Goal: Information Seeking & Learning: Learn about a topic

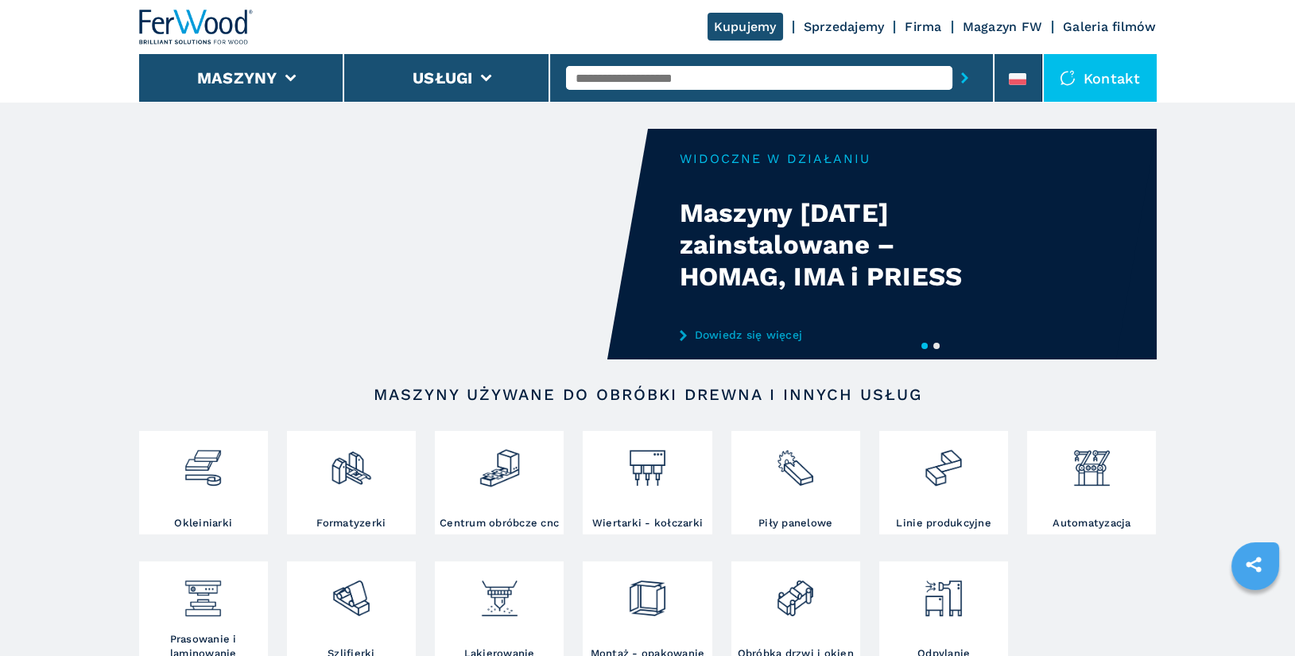
click at [615, 71] on input "text" at bounding box center [759, 78] width 386 height 24
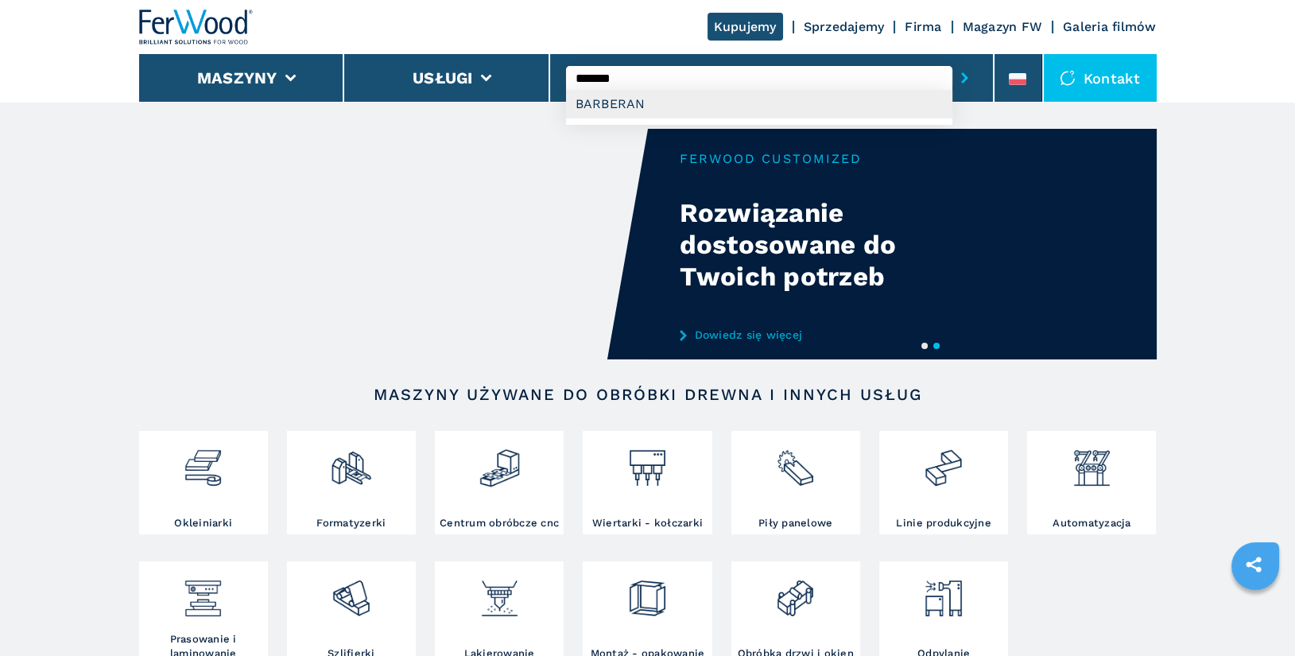
click at [671, 105] on div "BARBERAN" at bounding box center [759, 104] width 386 height 29
type input "********"
click at [953, 60] on button "submit-button" at bounding box center [965, 78] width 25 height 37
click at [656, 80] on input "********" at bounding box center [759, 78] width 386 height 24
click at [953, 60] on button "submit-button" at bounding box center [965, 78] width 25 height 37
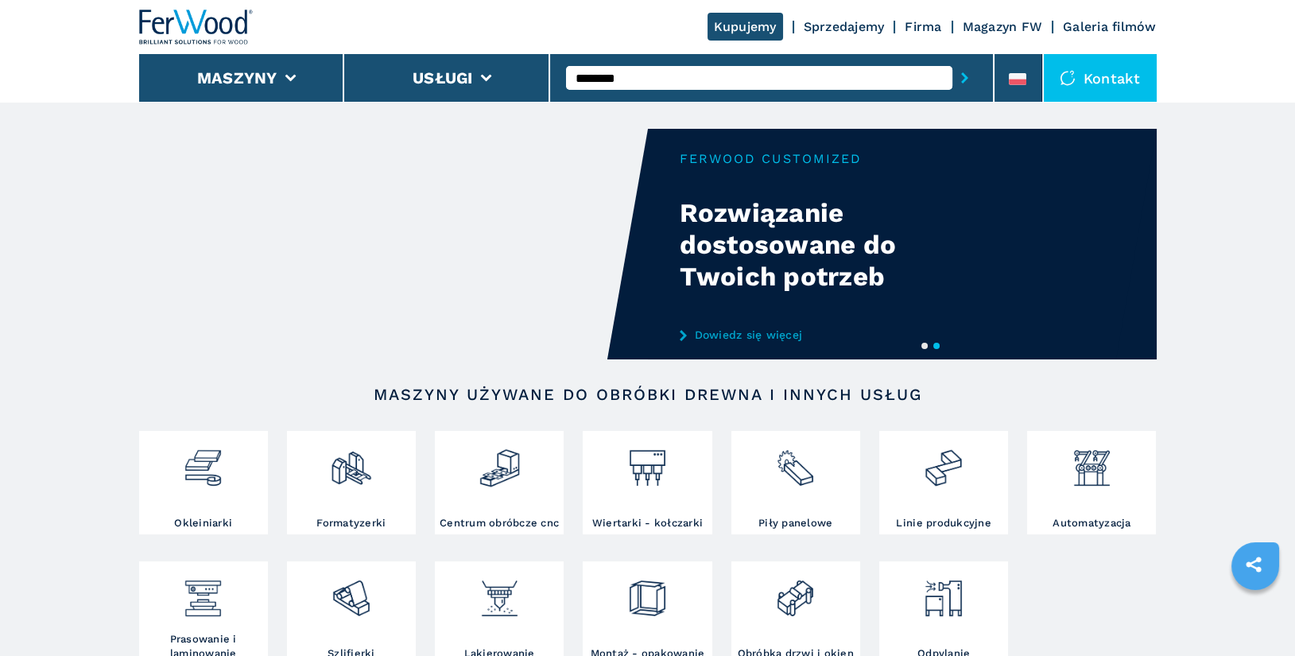
click at [953, 60] on button "submit-button" at bounding box center [965, 78] width 25 height 37
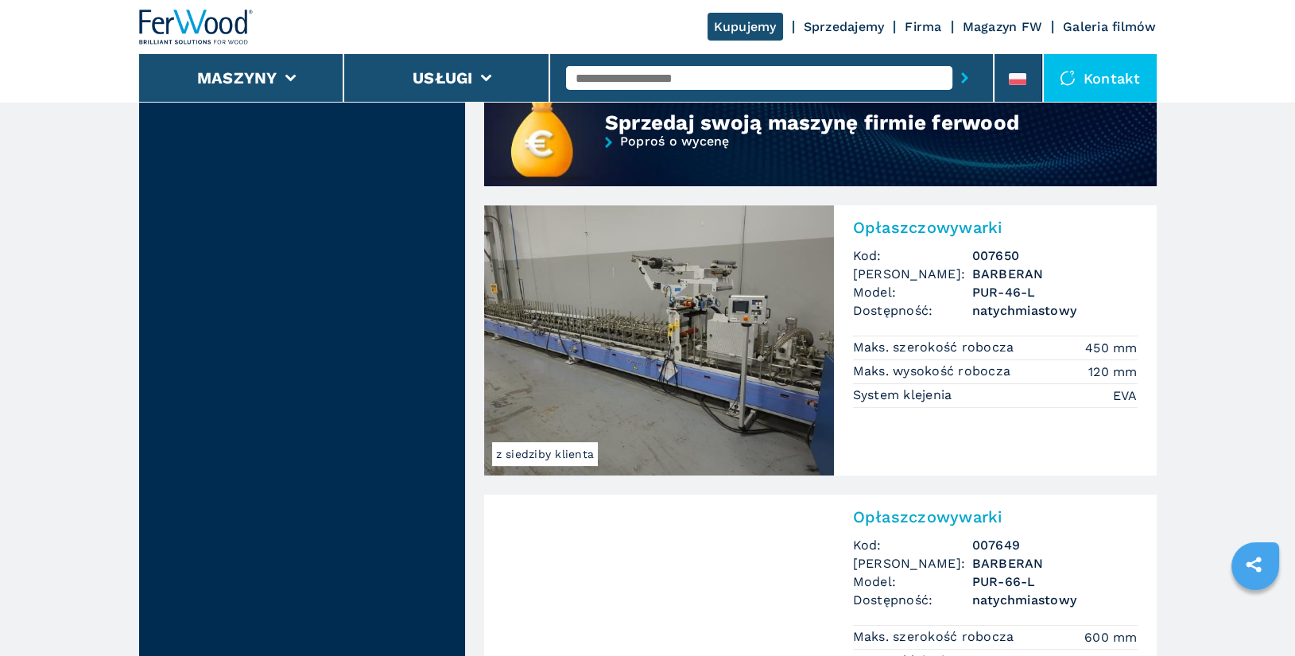
scroll to position [1360, 0]
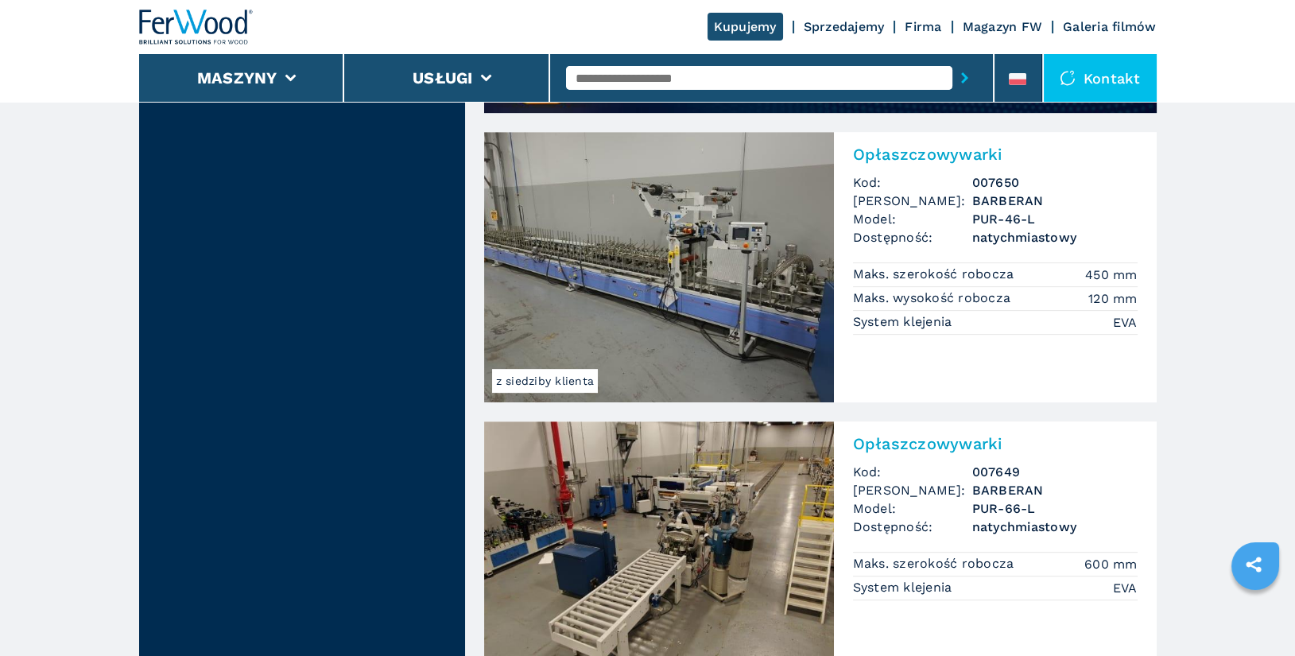
click at [642, 83] on input "text" at bounding box center [759, 78] width 386 height 24
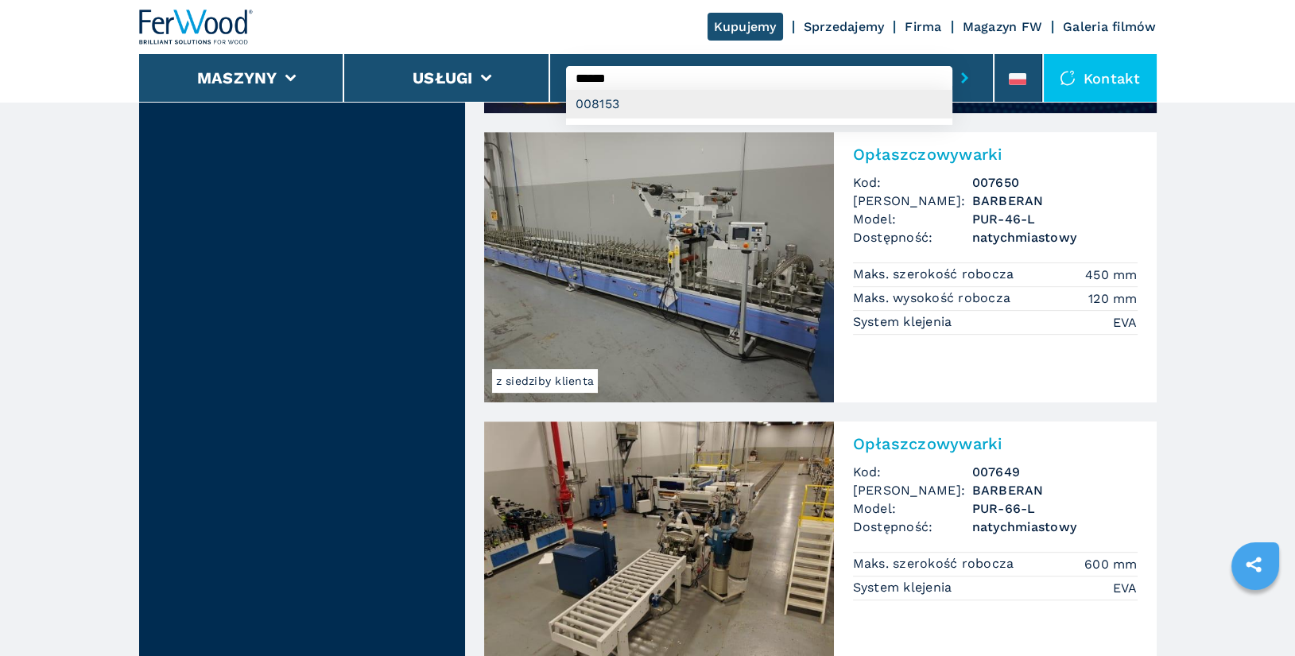
type input "******"
click at [668, 103] on div "008153" at bounding box center [759, 104] width 386 height 29
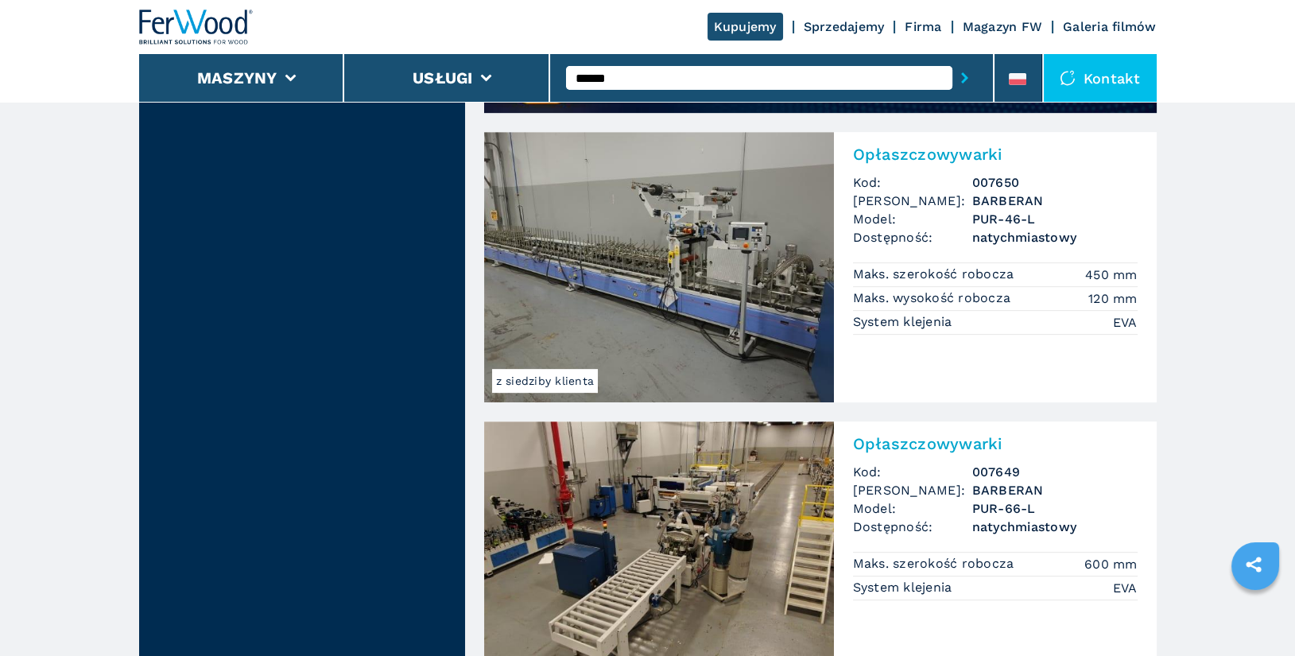
click at [953, 60] on button "submit-button" at bounding box center [965, 78] width 25 height 37
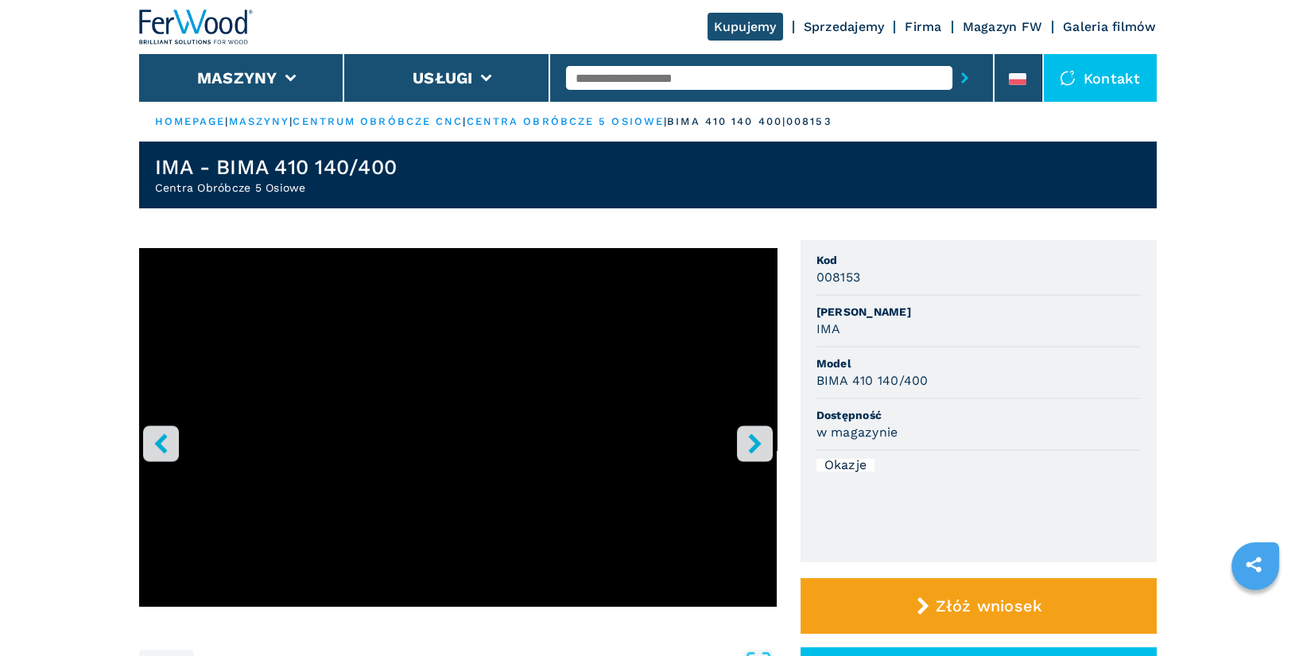
click at [762, 454] on button "right-button" at bounding box center [755, 443] width 36 height 36
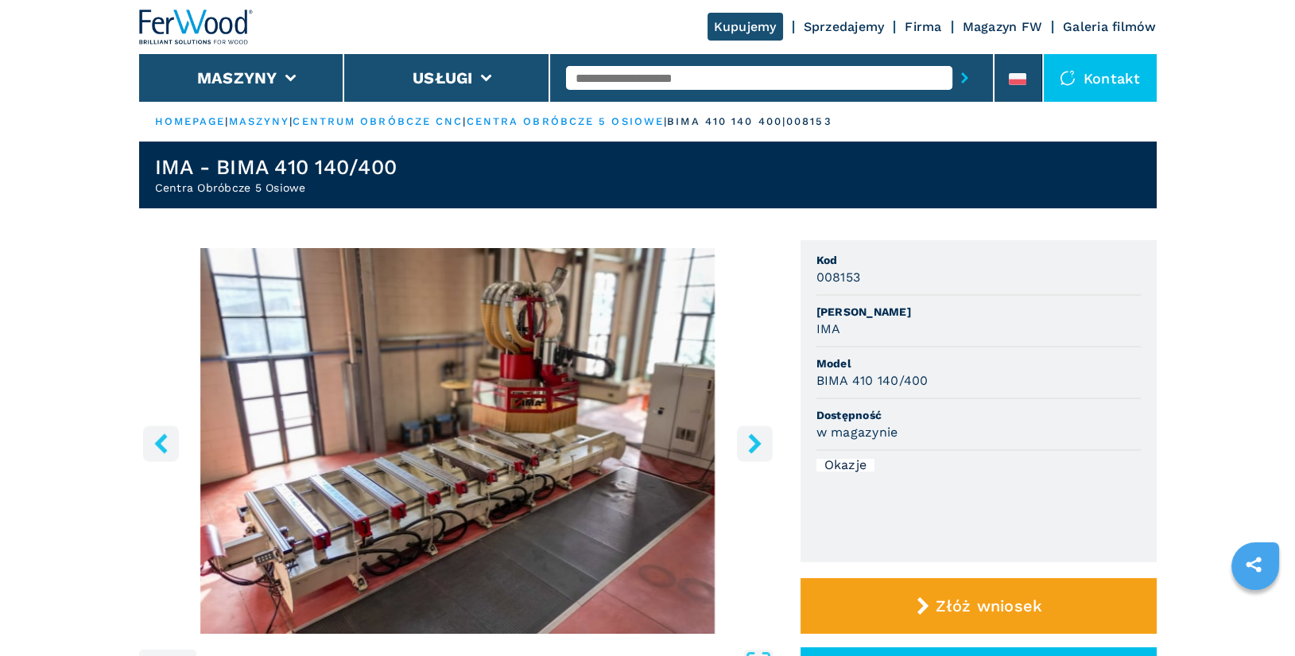
click at [762, 454] on button "right-button" at bounding box center [755, 443] width 36 height 36
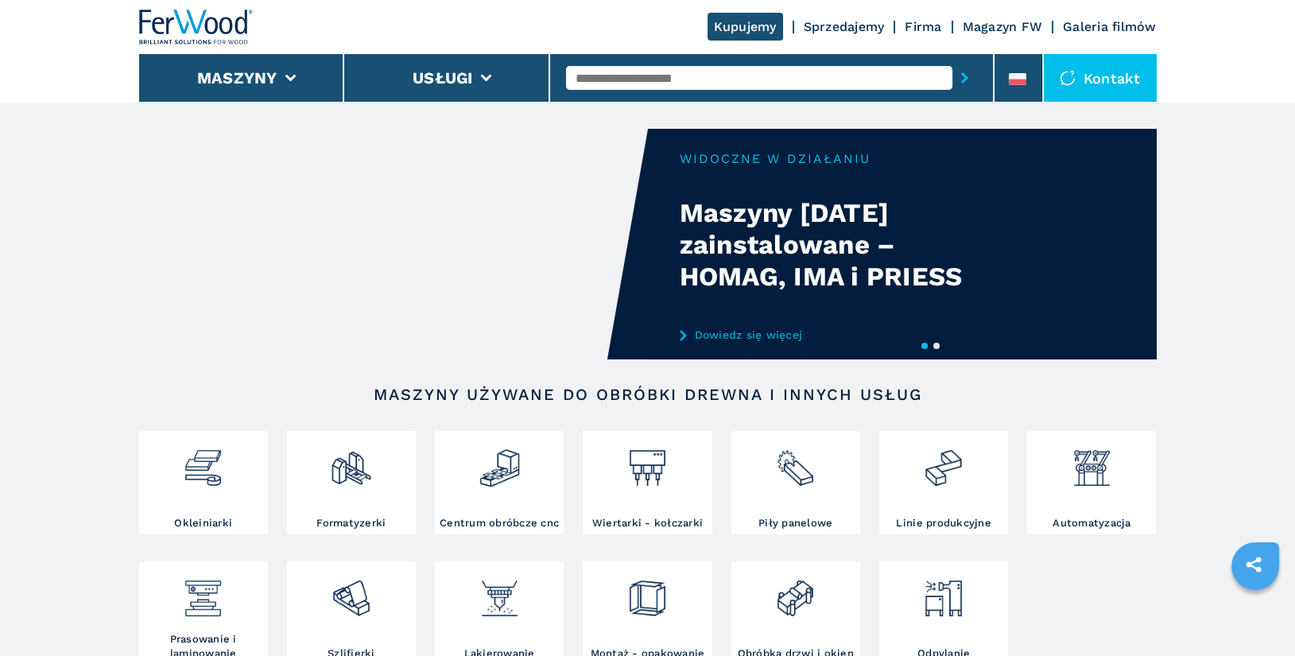
click at [283, 74] on li "Maszyny" at bounding box center [242, 78] width 206 height 48
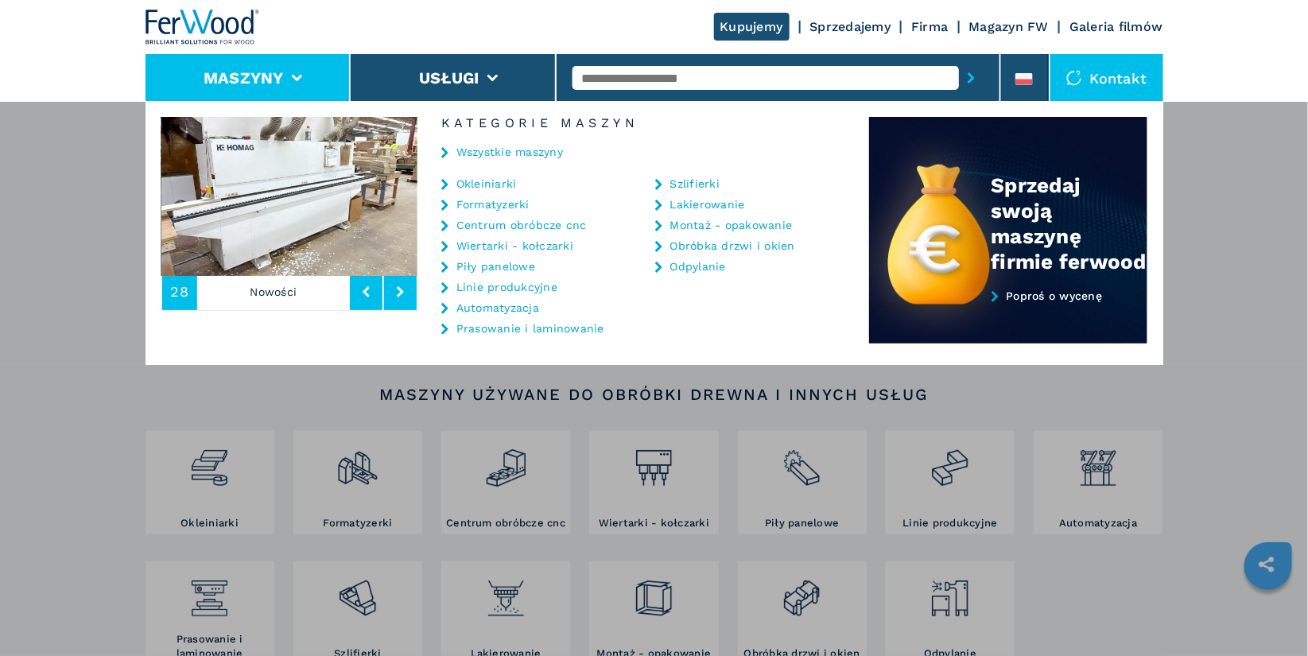
click at [506, 306] on link "Automatyzacja" at bounding box center [497, 307] width 83 height 11
click at [503, 305] on link "Automatyzacja" at bounding box center [497, 307] width 83 height 11
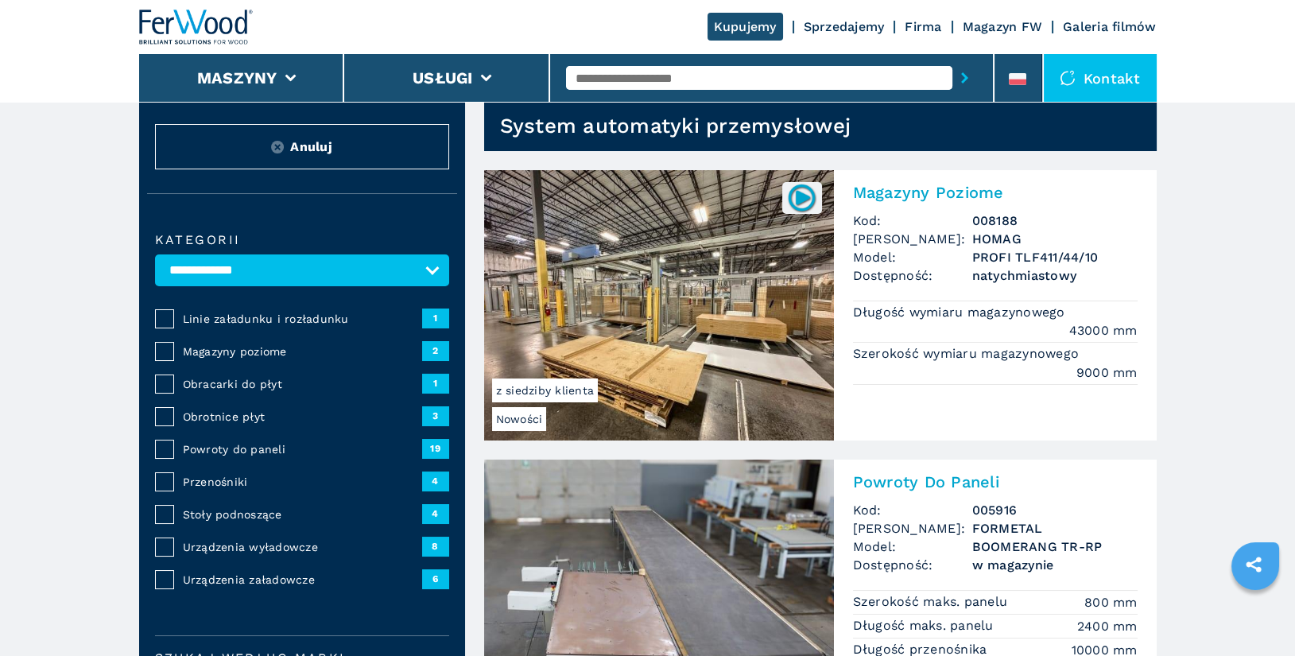
scroll to position [159, 0]
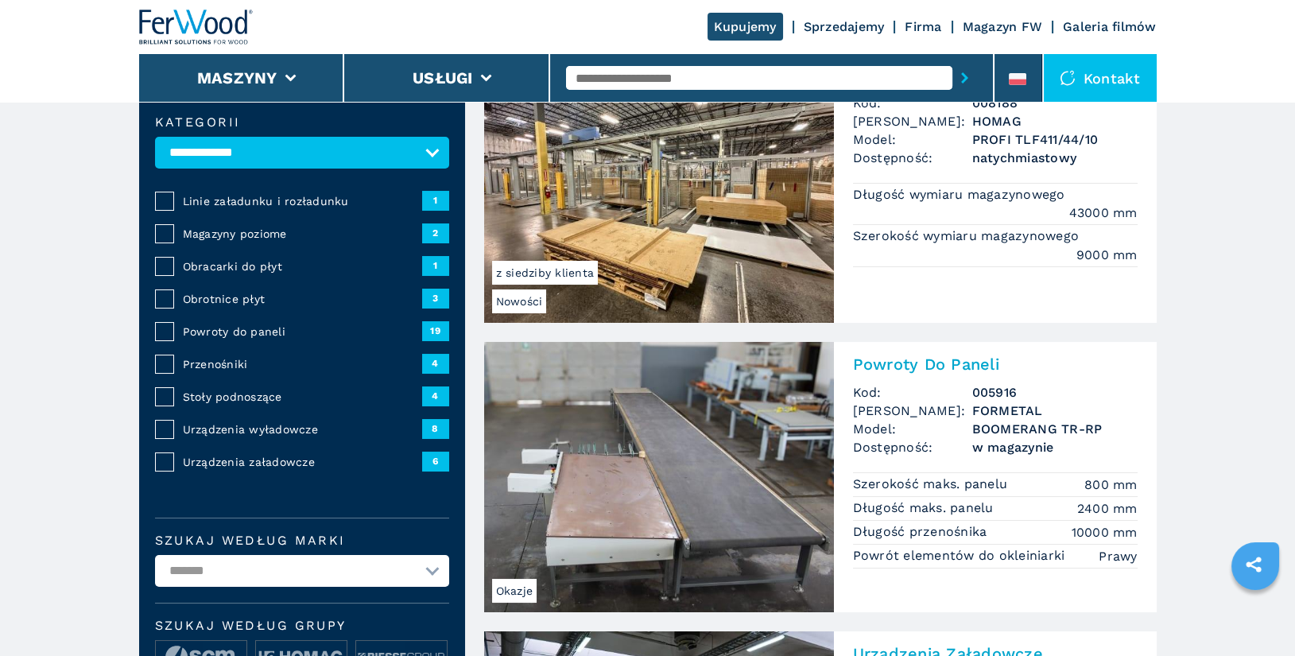
click at [225, 331] on span "Powroty do paneli" at bounding box center [302, 332] width 239 height 16
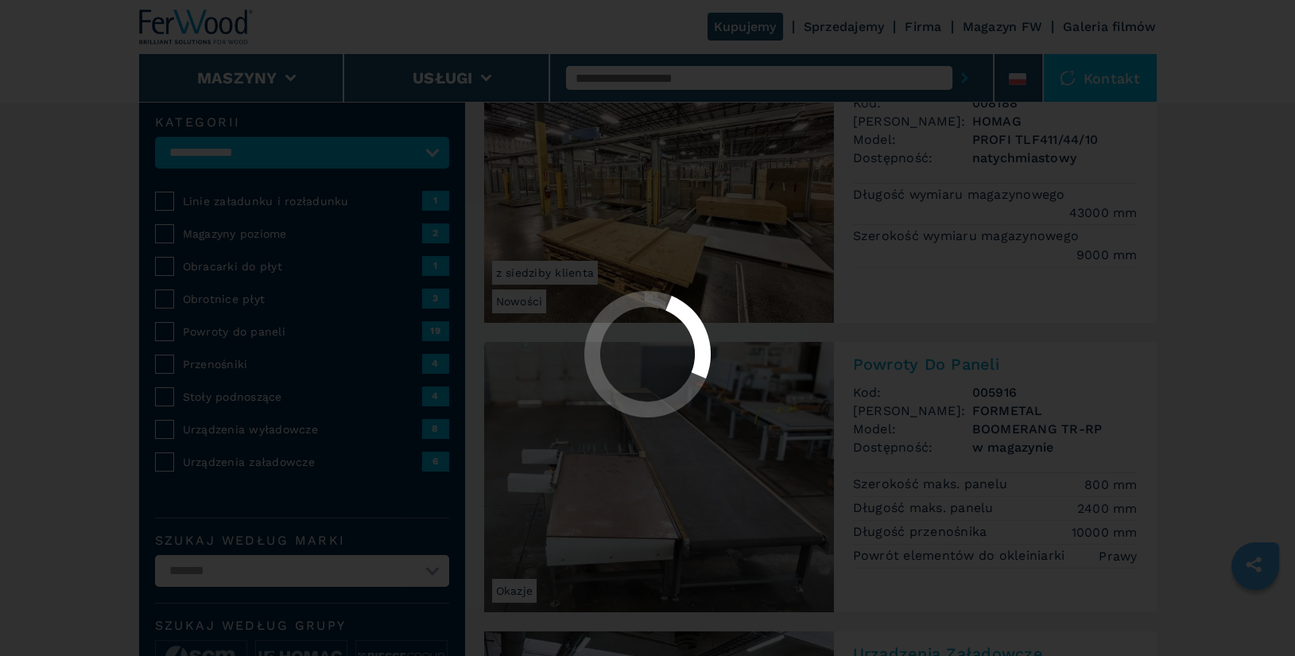
select select "**********"
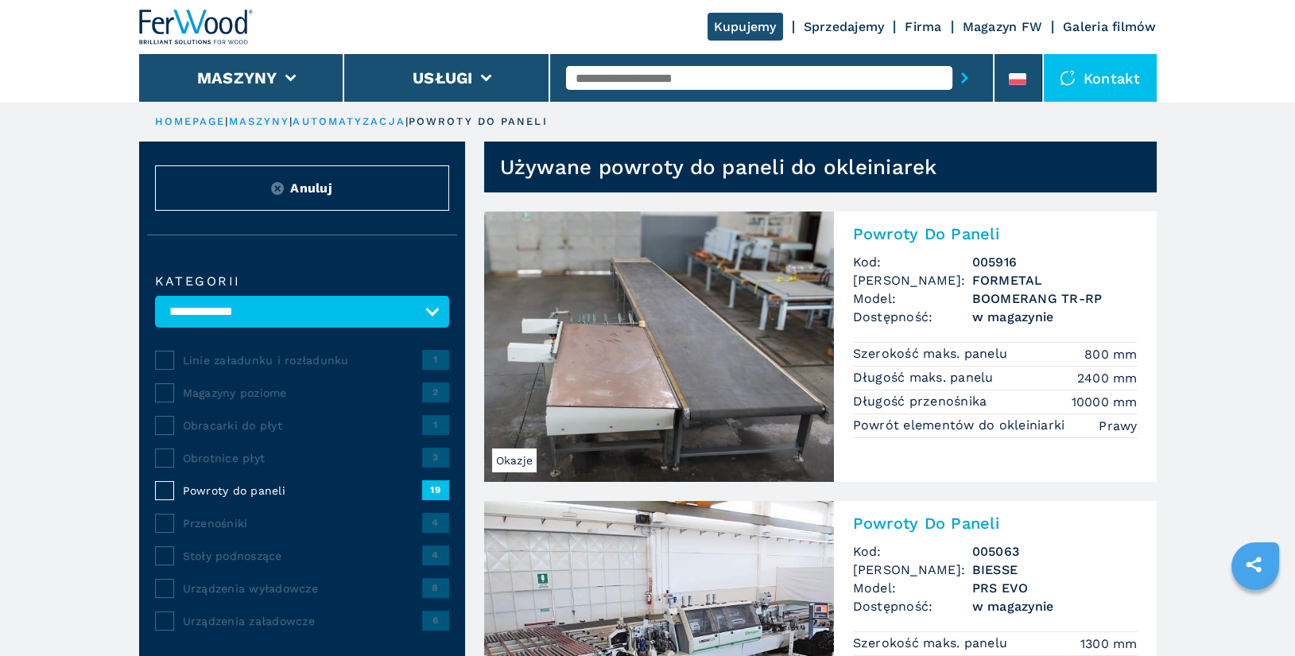
scroll to position [331, 0]
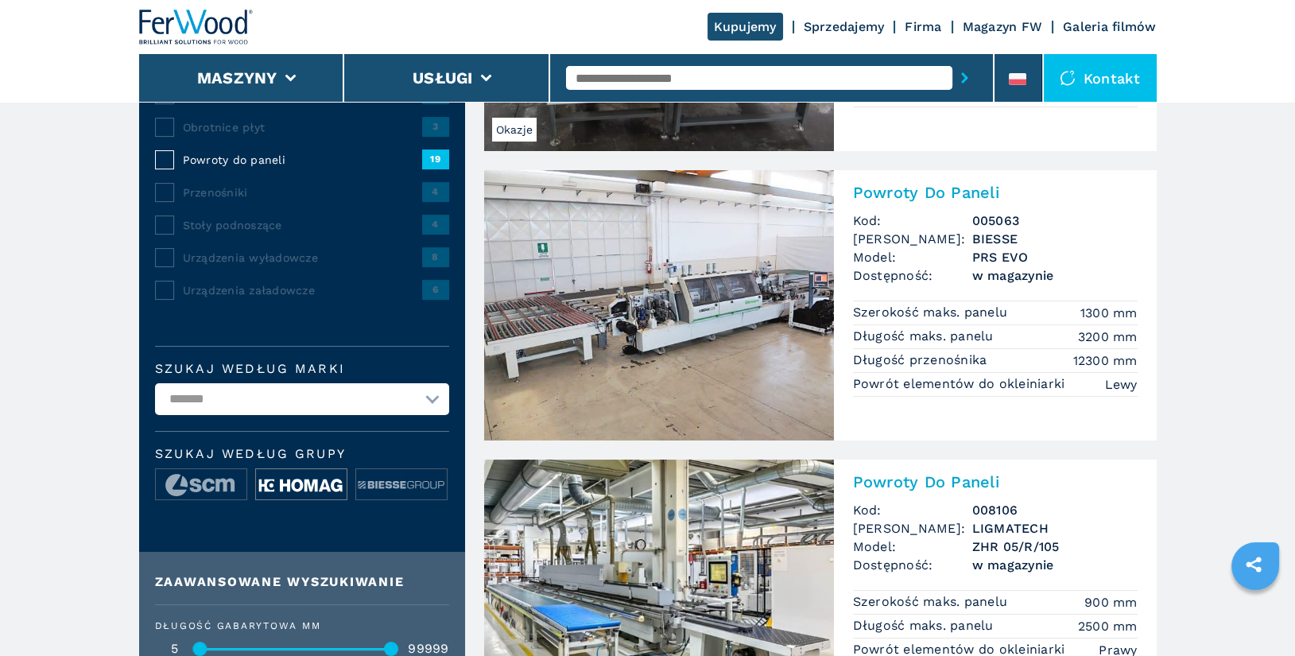
click at [306, 495] on img at bounding box center [301, 485] width 91 height 32
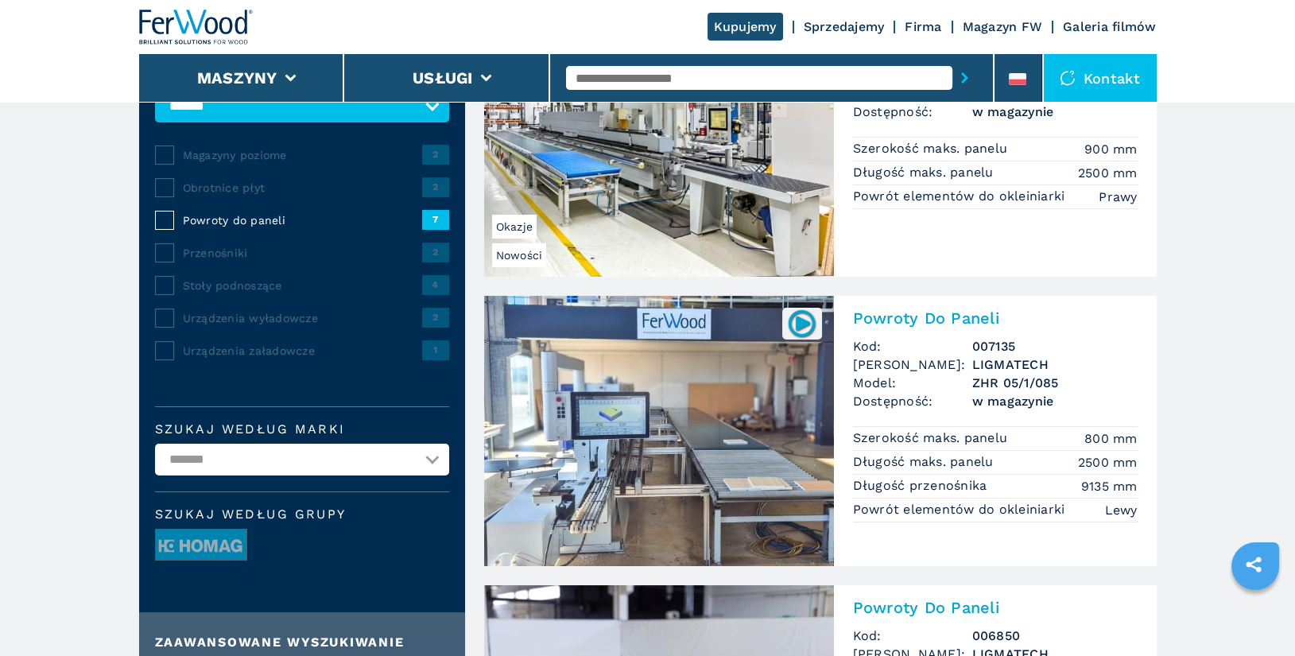
scroll to position [297, 0]
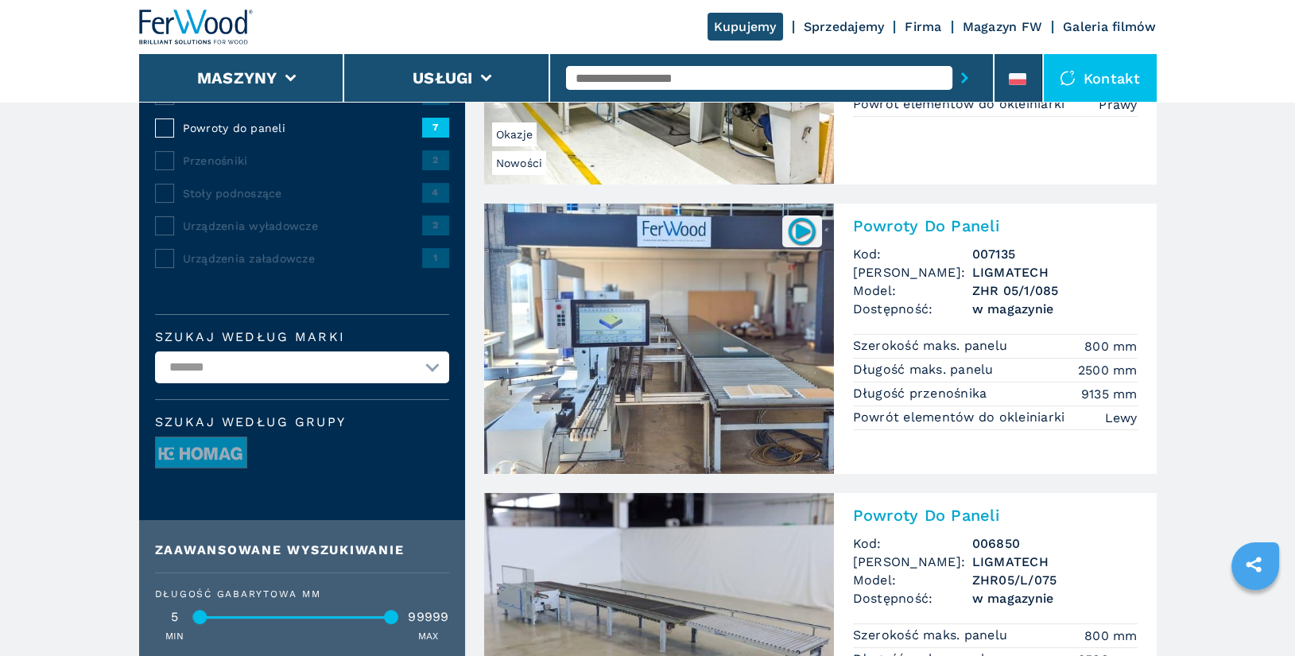
click at [961, 222] on h2 "Powroty Do Paneli" at bounding box center [995, 225] width 285 height 19
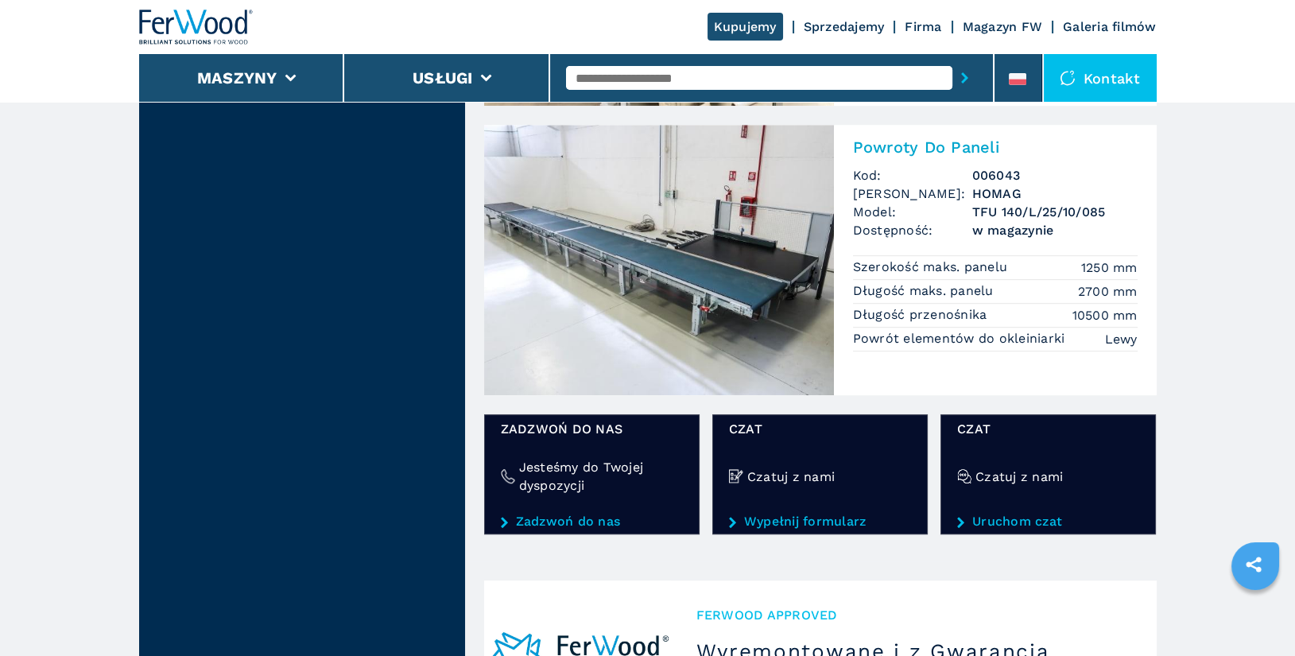
scroll to position [1872, 0]
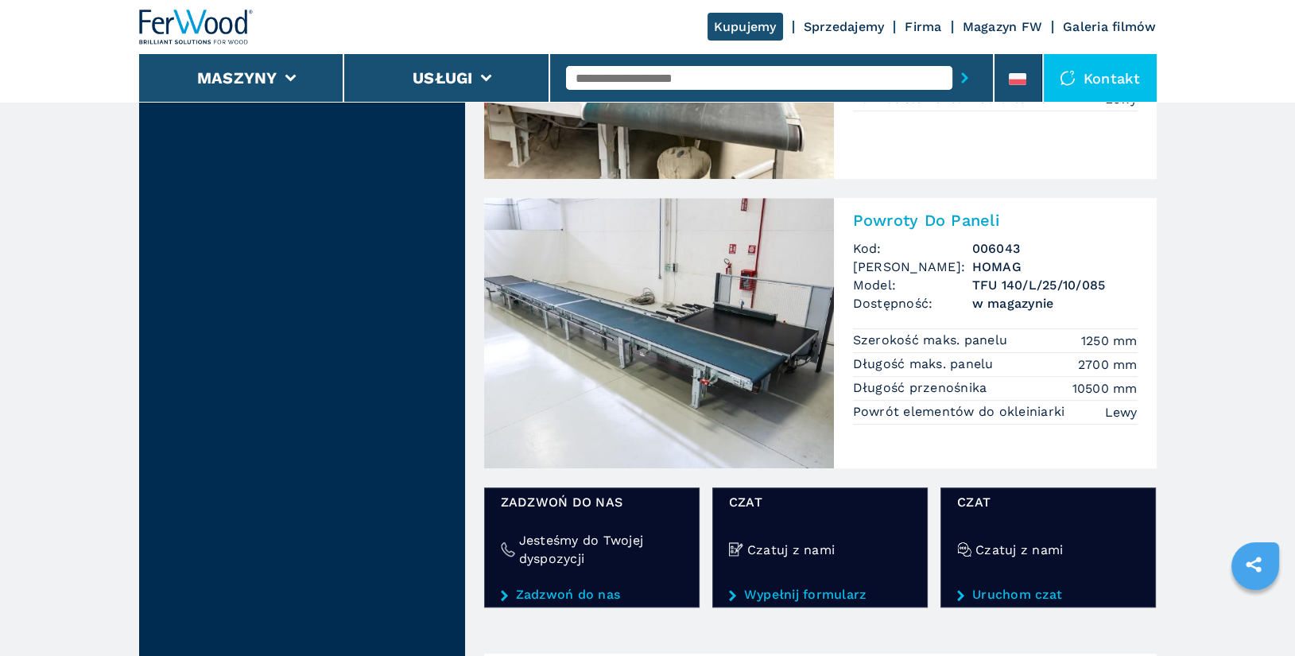
click at [928, 219] on h2 "Powroty Do Paneli" at bounding box center [995, 220] width 285 height 19
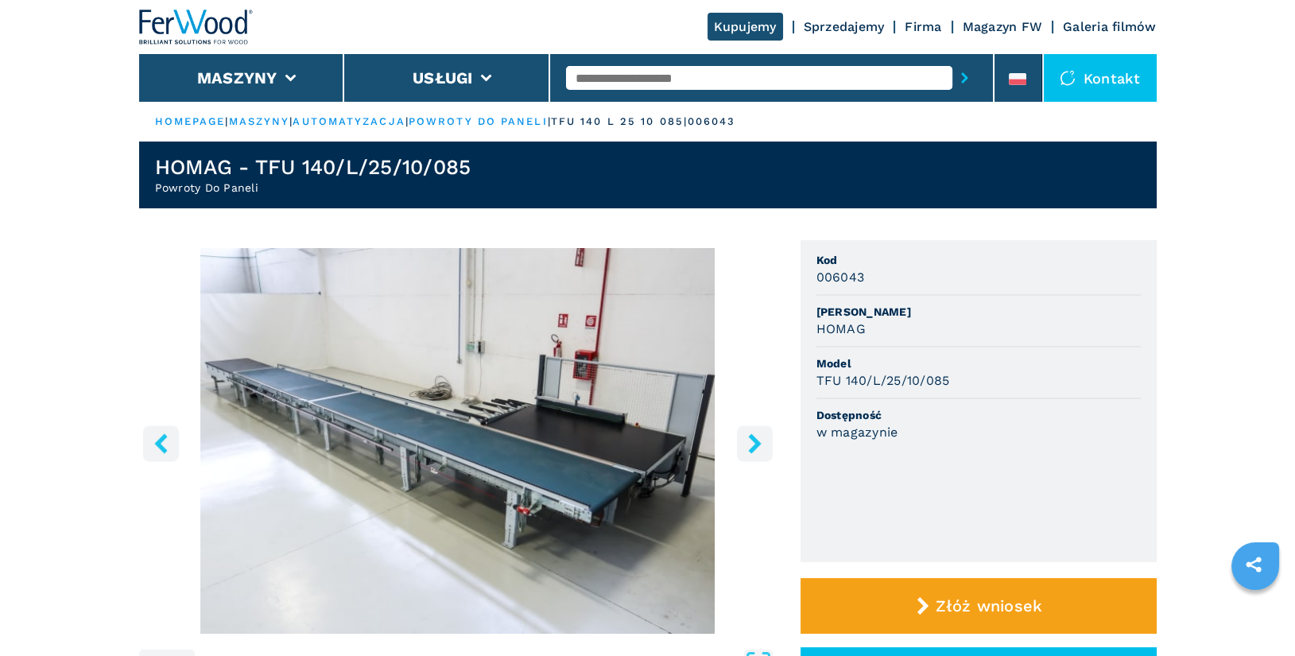
click at [745, 442] on icon "right-button" at bounding box center [755, 443] width 20 height 20
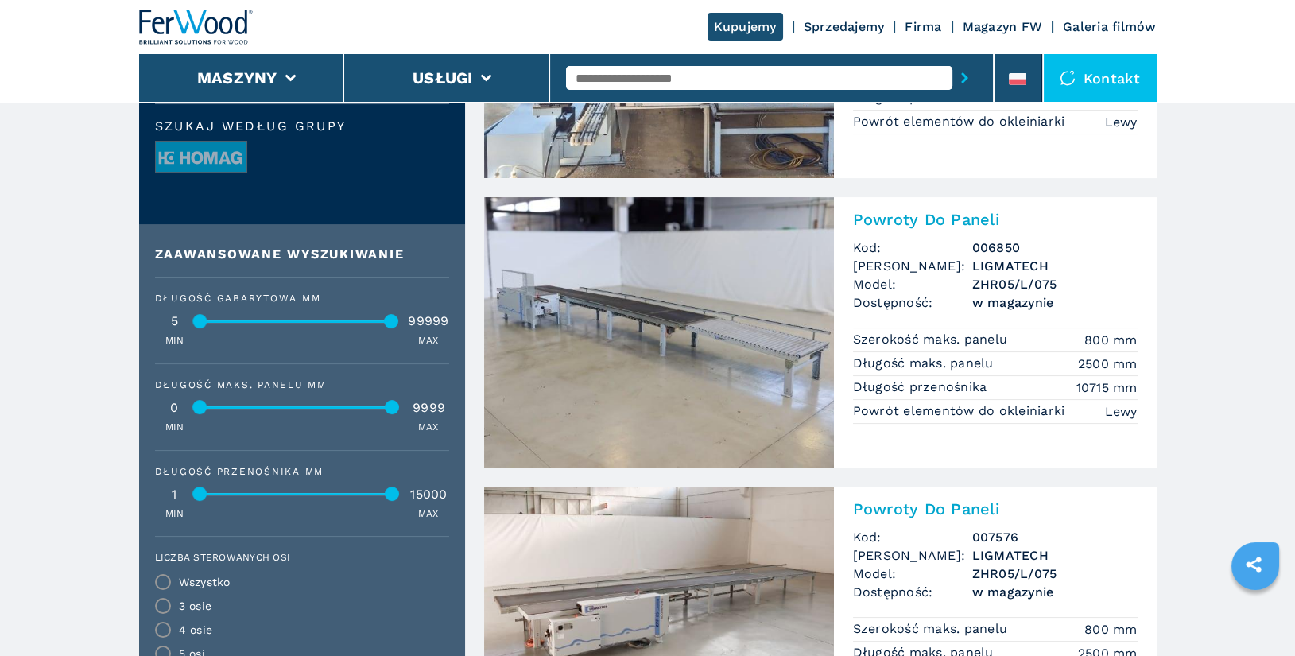
scroll to position [616, 0]
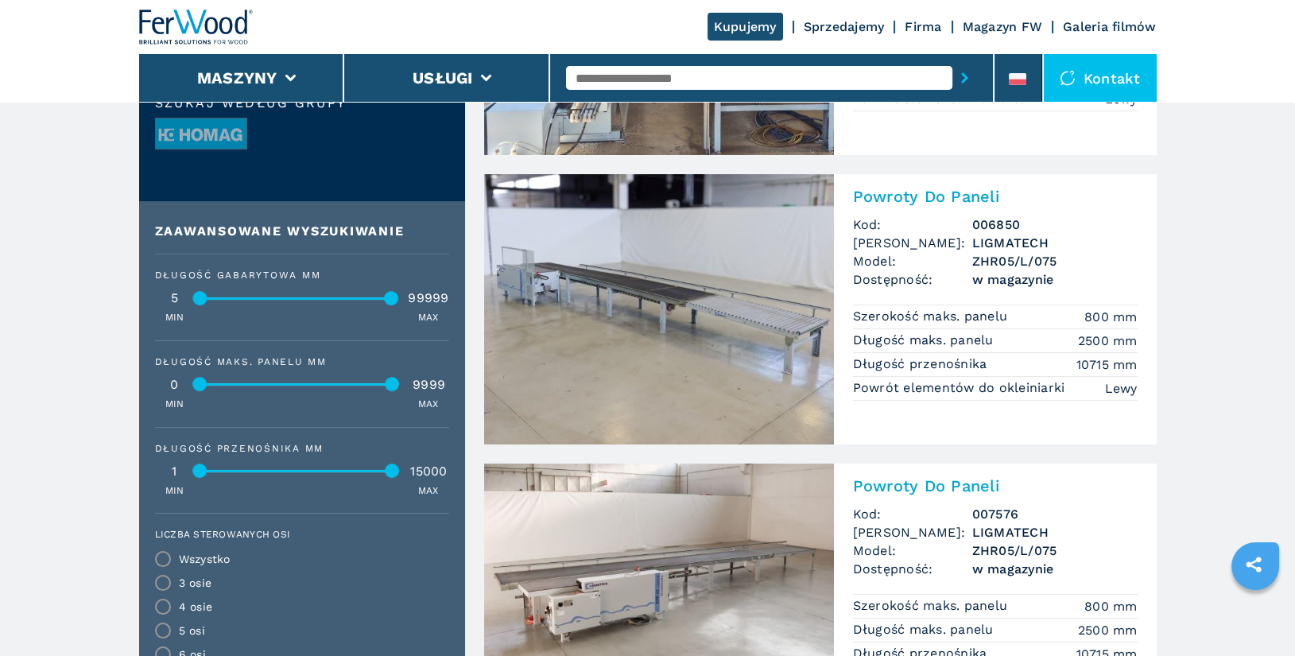
click at [961, 195] on h2 "Powroty Do Paneli" at bounding box center [995, 196] width 285 height 19
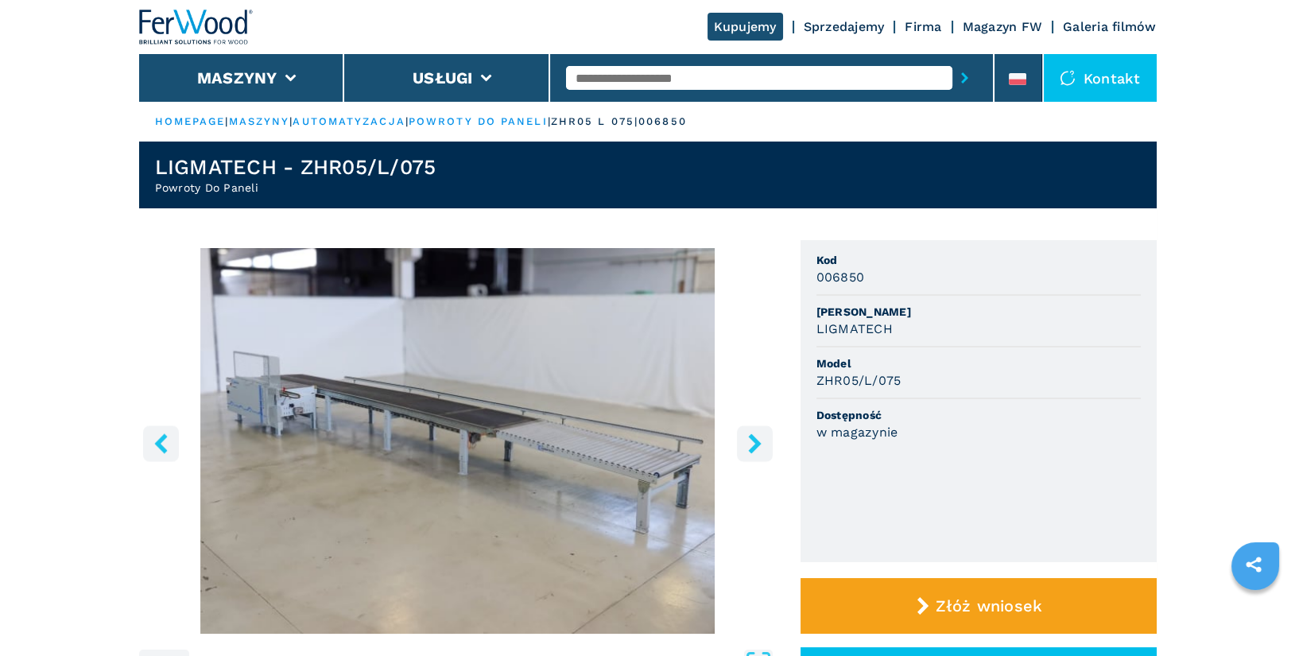
click at [677, 81] on input "text" at bounding box center [759, 78] width 386 height 24
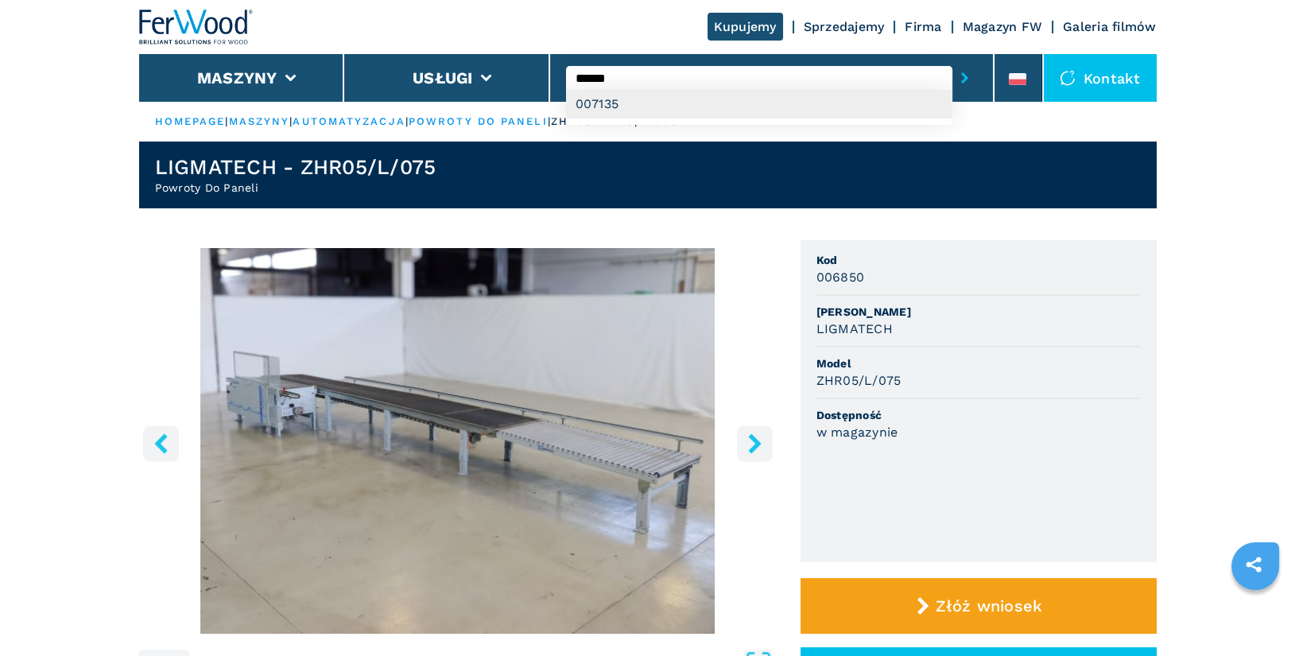
type input "******"
click at [674, 101] on div "007135" at bounding box center [759, 104] width 386 height 29
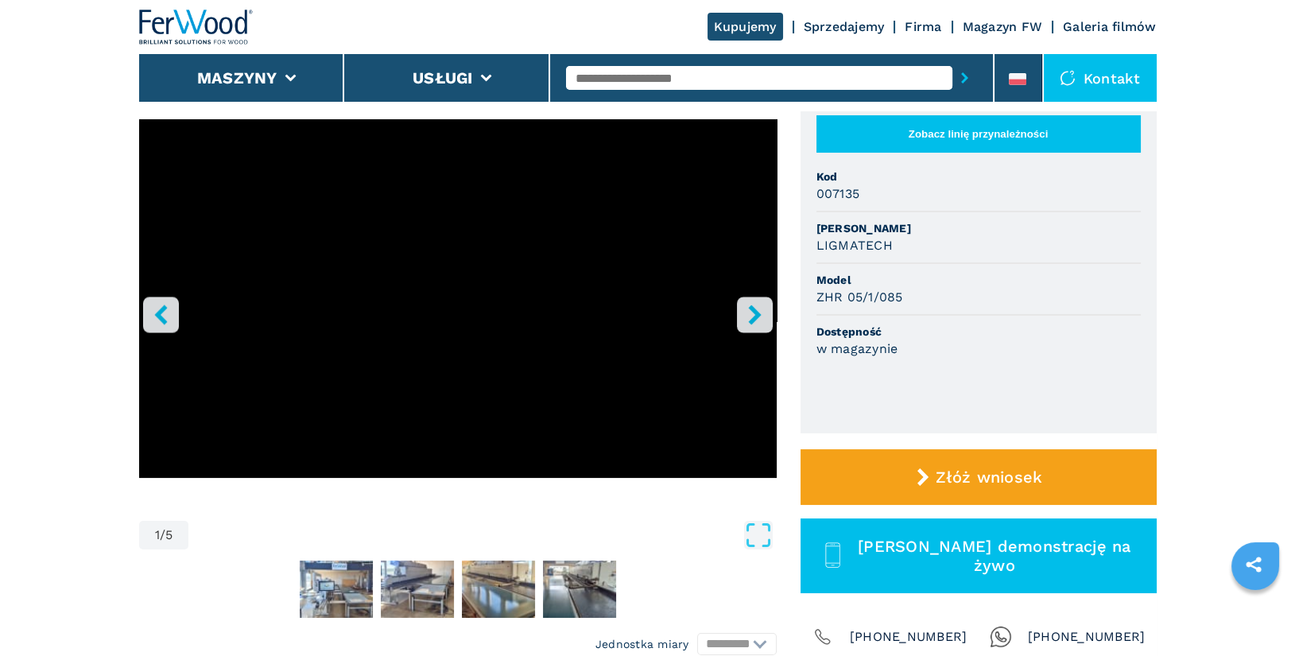
scroll to position [338, 0]
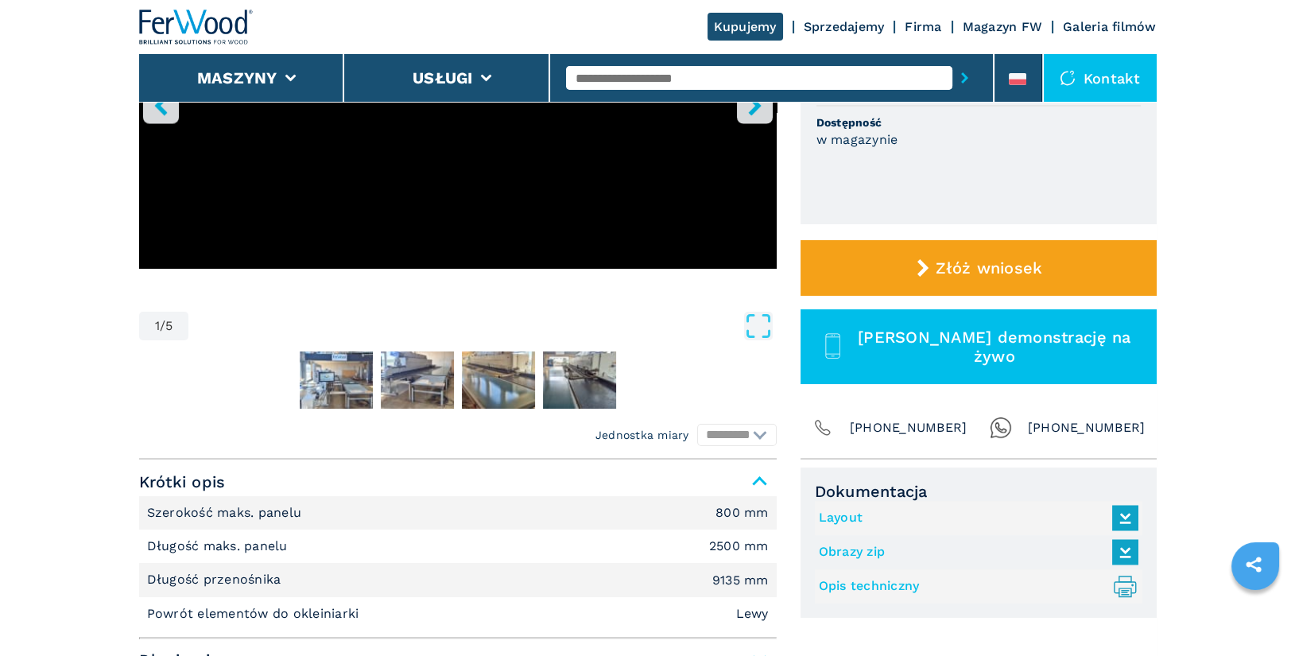
click at [840, 521] on link "Layout" at bounding box center [975, 518] width 312 height 26
